Goal: Task Accomplishment & Management: Manage account settings

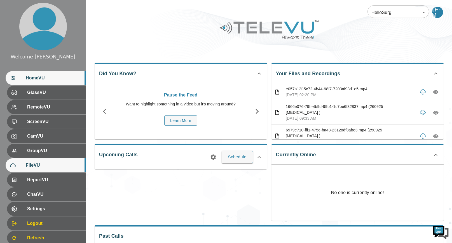
click at [36, 167] on span "FileVU" at bounding box center [54, 165] width 56 height 7
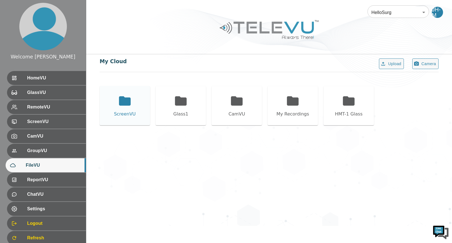
click at [126, 101] on icon at bounding box center [125, 100] width 12 height 9
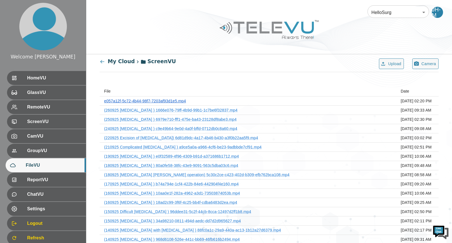
click at [163, 100] on link "e057a12f-5c72-4b44-98f7-7203af93d1e5.mp4" at bounding box center [145, 101] width 82 height 4
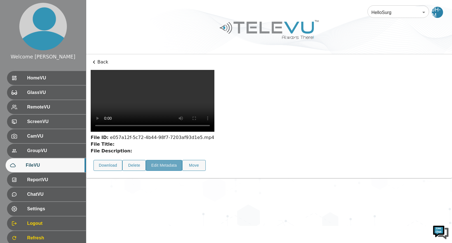
click at [162, 160] on button "Edit Metadata" at bounding box center [164, 165] width 36 height 11
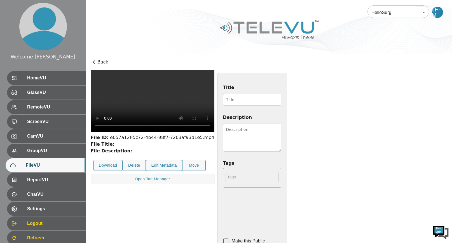
click at [244, 101] on input "Title" at bounding box center [252, 100] width 58 height 12
type input "280925 [MEDICAL_DATA] salpingo-[MEDICAL_DATA]"
click at [281, 137] on textarea "Description" at bounding box center [252, 138] width 58 height 28
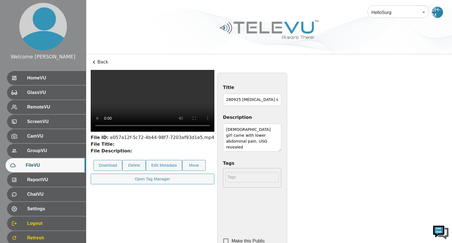
click at [281, 139] on textarea "[DEMOGRAPHIC_DATA] girl came with lower abdominal pain. USG revealed" at bounding box center [252, 138] width 58 height 28
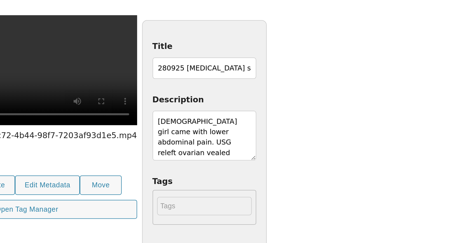
click at [281, 136] on textarea "[DEMOGRAPHIC_DATA] girl came with lower abdominal pain. USG releft ovarian veal…" at bounding box center [252, 138] width 58 height 28
click at [281, 136] on textarea "[DEMOGRAPHIC_DATA] girl came with lower abdominal pain. USG revaled ovarian vea…" at bounding box center [252, 138] width 58 height 28
click at [281, 142] on textarea "[DEMOGRAPHIC_DATA] girl came with lower abdominal pain. USG revealed ovarian ve…" at bounding box center [252, 138] width 58 height 28
click at [281, 142] on textarea "[DEMOGRAPHIC_DATA] girl came with lower abdominal pain. [PERSON_NAME] revealed …" at bounding box center [252, 138] width 58 height 28
click at [281, 140] on textarea "[DEMOGRAPHIC_DATA] girl came with lower abdominal pain. [PERSON_NAME] revealed …" at bounding box center [252, 138] width 58 height 28
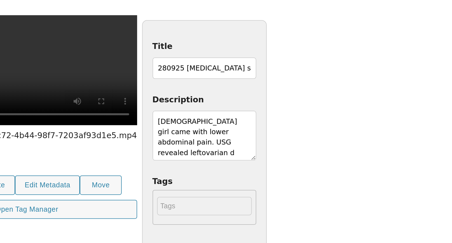
click at [281, 142] on textarea "[DEMOGRAPHIC_DATA] girl came with lower abdominal pain. USG revealed leftovaria…" at bounding box center [252, 138] width 58 height 28
click at [281, 141] on textarea "[DEMOGRAPHIC_DATA] girl came with lower abdominal pain. USG revealed left ovari…" at bounding box center [252, 138] width 58 height 28
click at [281, 142] on textarea "[DEMOGRAPHIC_DATA] girl came with lower abdominal pain. USG revealed left ovari…" at bounding box center [252, 138] width 58 height 28
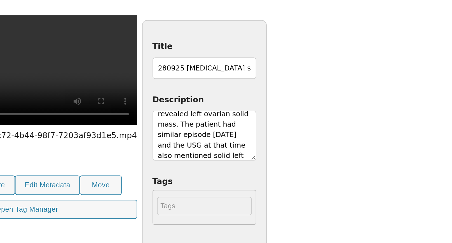
scroll to position [28, 0]
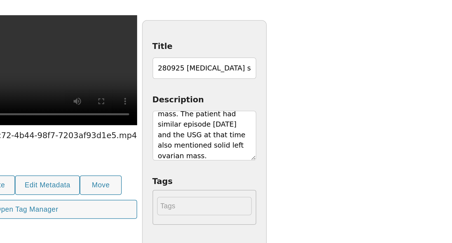
click at [281, 149] on textarea "[DEMOGRAPHIC_DATA] girl came with lower abdominal pain. USG revealed left ovari…" at bounding box center [252, 138] width 58 height 28
click at [281, 150] on textarea "[DEMOGRAPHIC_DATA] girl came with lower abdominal pain. USG revealed left ovari…" at bounding box center [252, 138] width 58 height 28
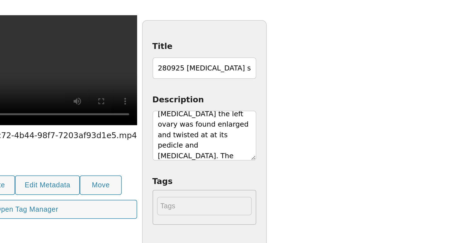
click at [281, 150] on textarea "[DEMOGRAPHIC_DATA] girl came with lower abdominal pain. USG revealed left ovari…" at bounding box center [252, 138] width 58 height 28
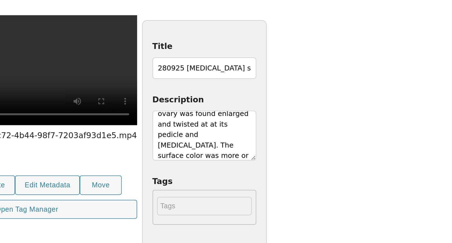
scroll to position [69, 0]
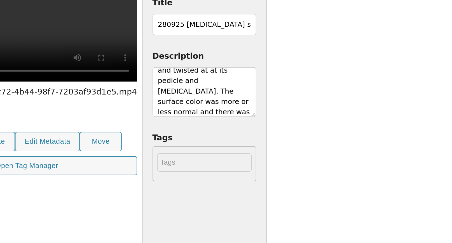
click at [281, 148] on textarea "[DEMOGRAPHIC_DATA] girl came with lower abdominal pain. USG revealed left ovari…" at bounding box center [252, 138] width 58 height 28
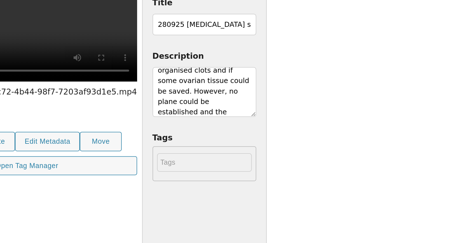
scroll to position [133, 0]
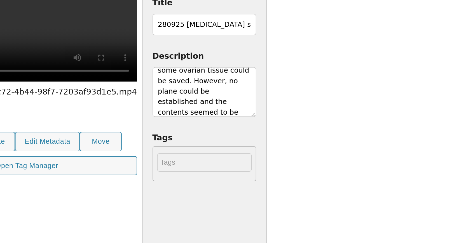
click at [281, 148] on textarea "[DEMOGRAPHIC_DATA] girl came with lower abdominal pain. USG revealed left ovari…" at bounding box center [252, 138] width 58 height 28
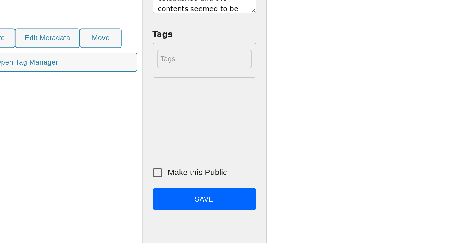
scroll to position [38, 0]
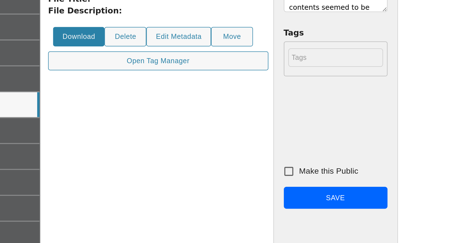
click at [109, 133] on button "Download" at bounding box center [107, 127] width 29 height 11
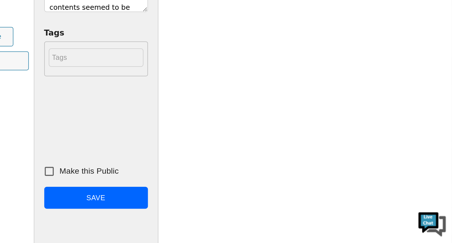
scroll to position [38, 0]
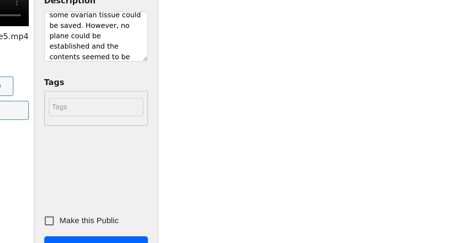
click at [281, 110] on textarea "[DEMOGRAPHIC_DATA] girl came with lower abdominal pain. USG revealed left ovari…" at bounding box center [252, 100] width 58 height 28
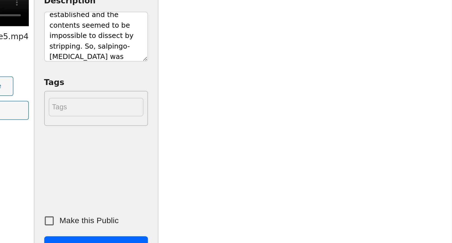
scroll to position [157, 0]
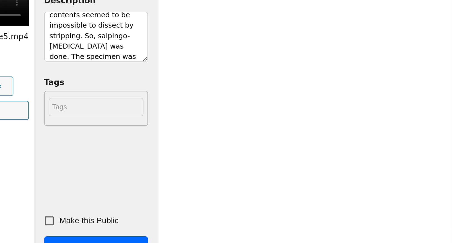
click at [281, 112] on textarea "[DEMOGRAPHIC_DATA] girl came with lower abdominal pain. USG revealed left ovari…" at bounding box center [252, 100] width 58 height 28
click at [281, 111] on textarea "[DEMOGRAPHIC_DATA] girl came with lower abdominal pain. USG revealed left ovari…" at bounding box center [252, 100] width 58 height 28
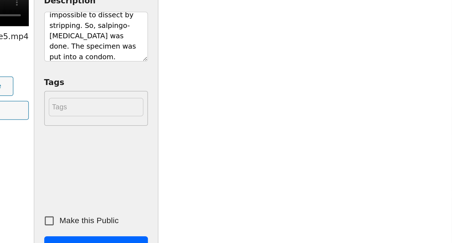
scroll to position [169, 0]
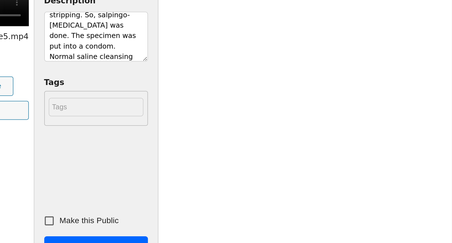
click at [281, 99] on textarea "[DEMOGRAPHIC_DATA] girl came with lower abdominal pain. USG revealed left ovari…" at bounding box center [252, 100] width 58 height 28
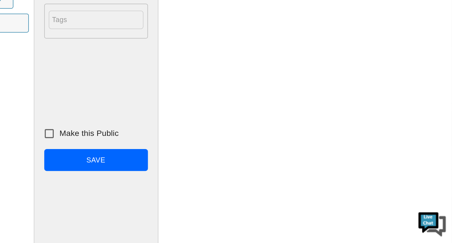
scroll to position [61, 0]
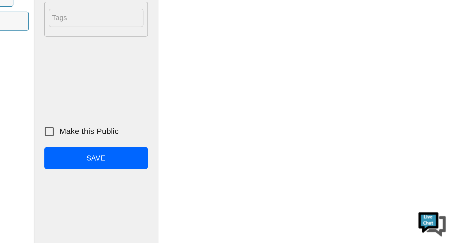
type textarea "[DEMOGRAPHIC_DATA] girl came with lower abdominal pain. USG revealed left ovari…"
click at [231, 179] on input "Make this Public" at bounding box center [226, 180] width 12 height 12
checkbox input "true"
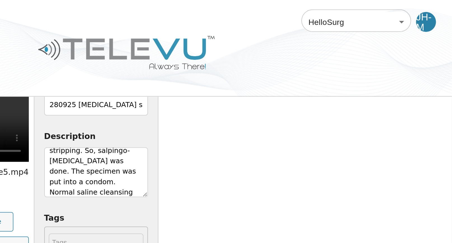
scroll to position [40, 0]
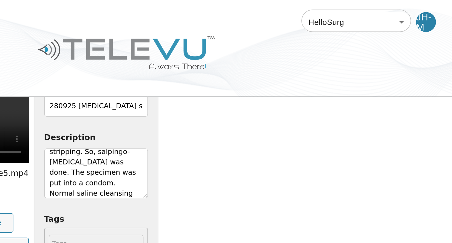
click at [281, 95] on textarea "[DEMOGRAPHIC_DATA] girl came with lower abdominal pain. USG revealed left ovari…" at bounding box center [252, 97] width 58 height 28
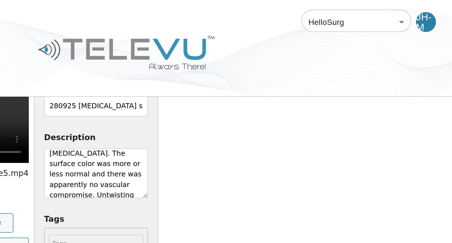
scroll to position [44, 0]
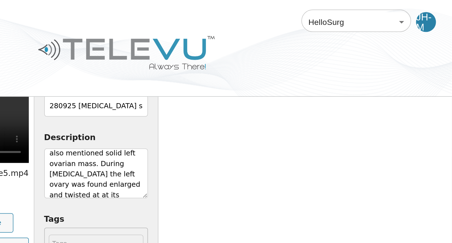
click at [281, 86] on textarea "[DEMOGRAPHIC_DATA] girl came with lower abdominal pain. USG revealed left ovari…" at bounding box center [252, 97] width 58 height 28
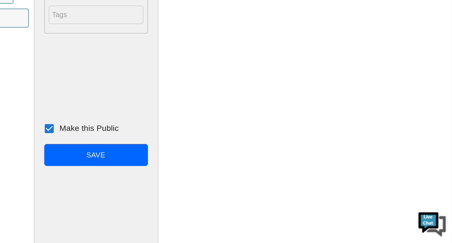
scroll to position [62, 0]
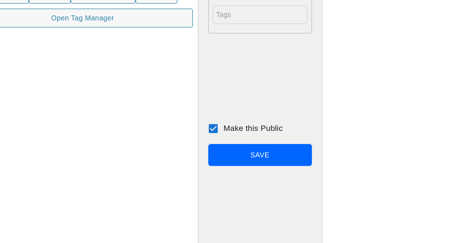
type textarea "[DEMOGRAPHIC_DATA] girl came with lower abdominal pain. USG revealed left ovari…"
click at [281, 193] on button "Save" at bounding box center [252, 193] width 58 height 13
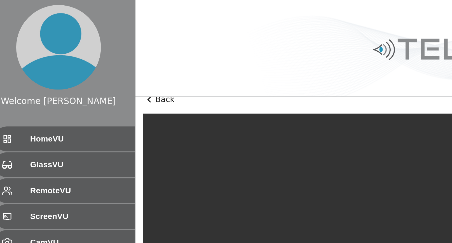
scroll to position [5, 0]
